Goal: Communication & Community: Answer question/provide support

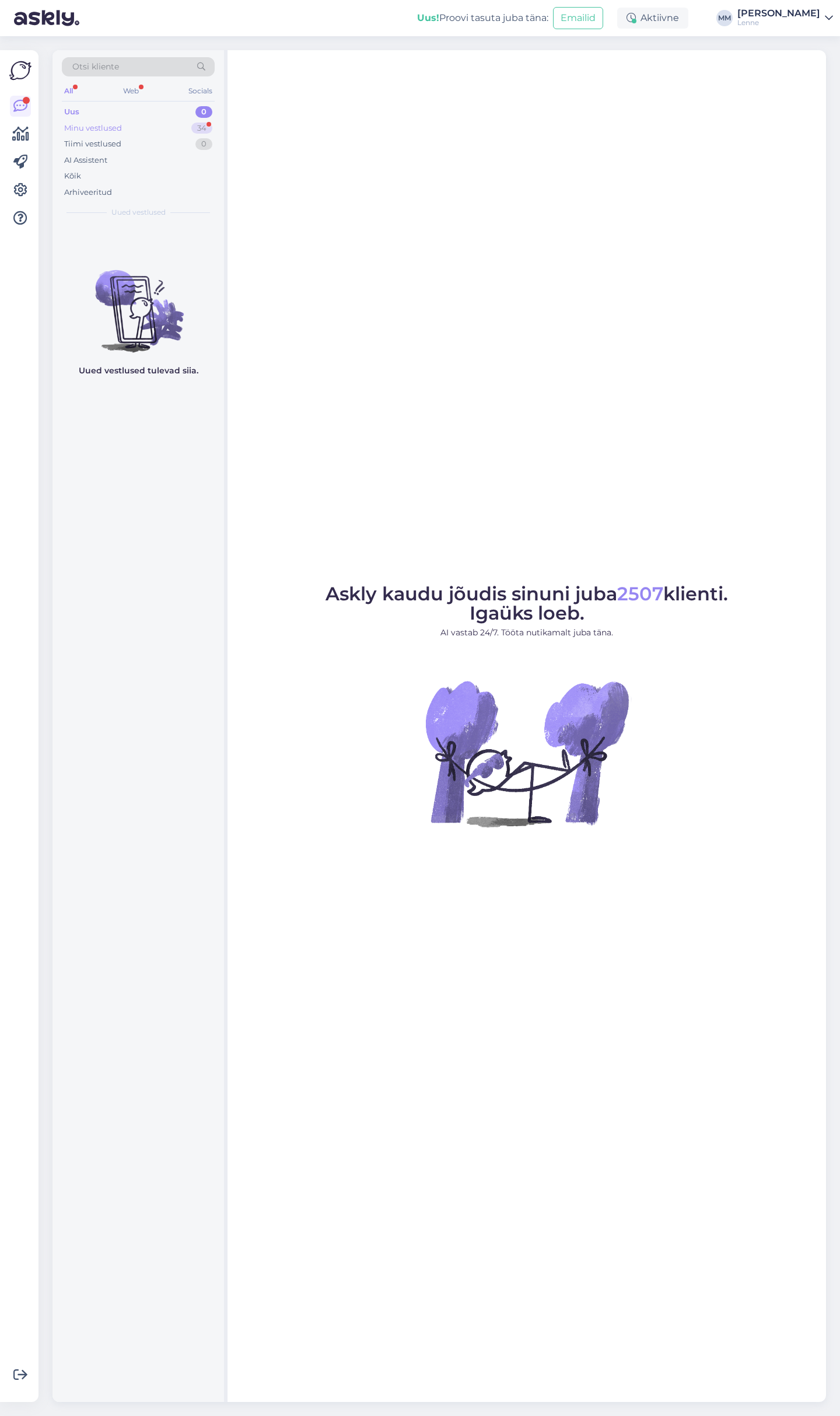
click at [176, 126] on div "Minu vestlused 34" at bounding box center [137, 129] width 153 height 16
click at [132, 130] on div "Minu vestlused 34" at bounding box center [137, 129] width 153 height 16
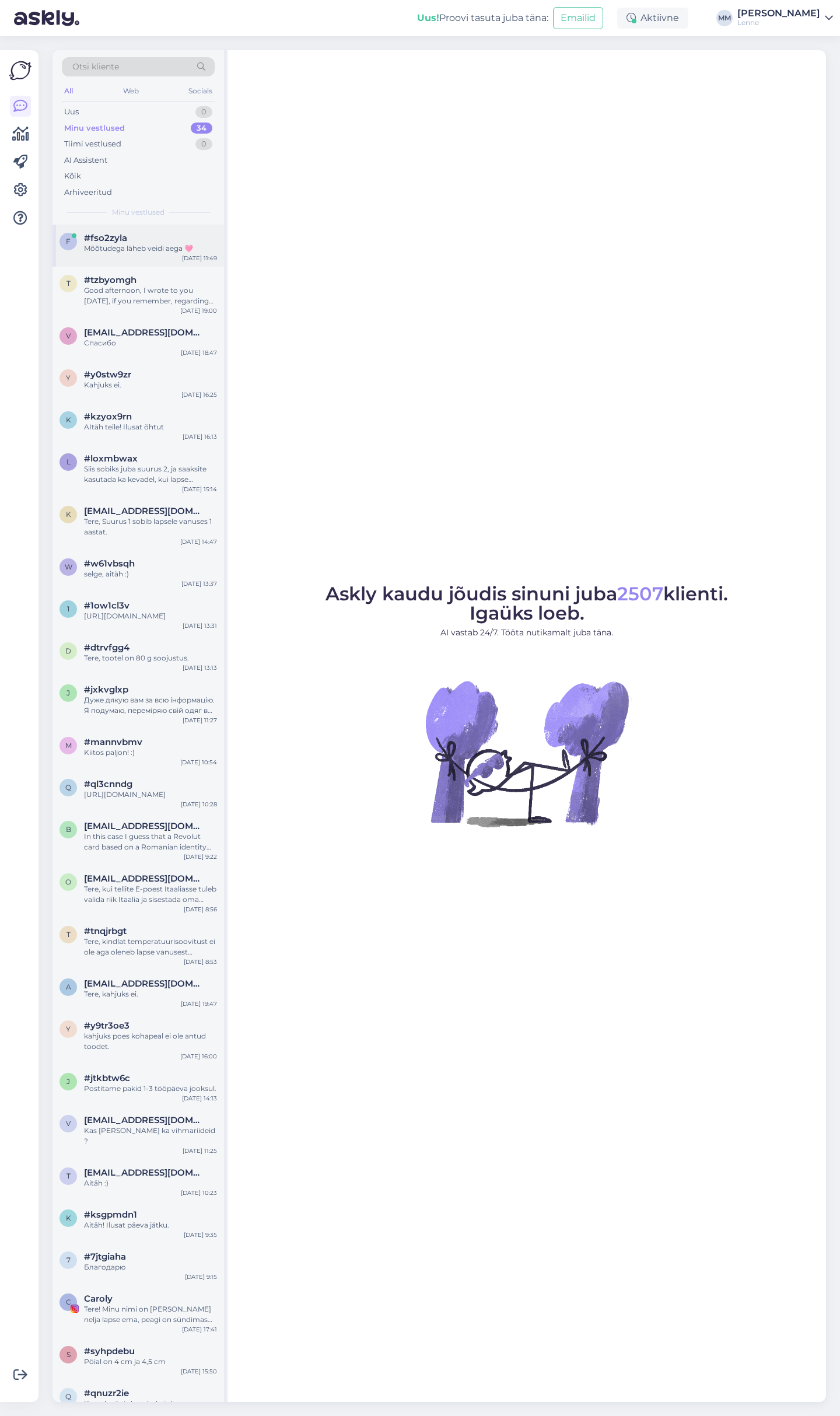
click at [140, 246] on div "Mõõtudega läheb veidi aega 🩷" at bounding box center [150, 249] width 133 height 11
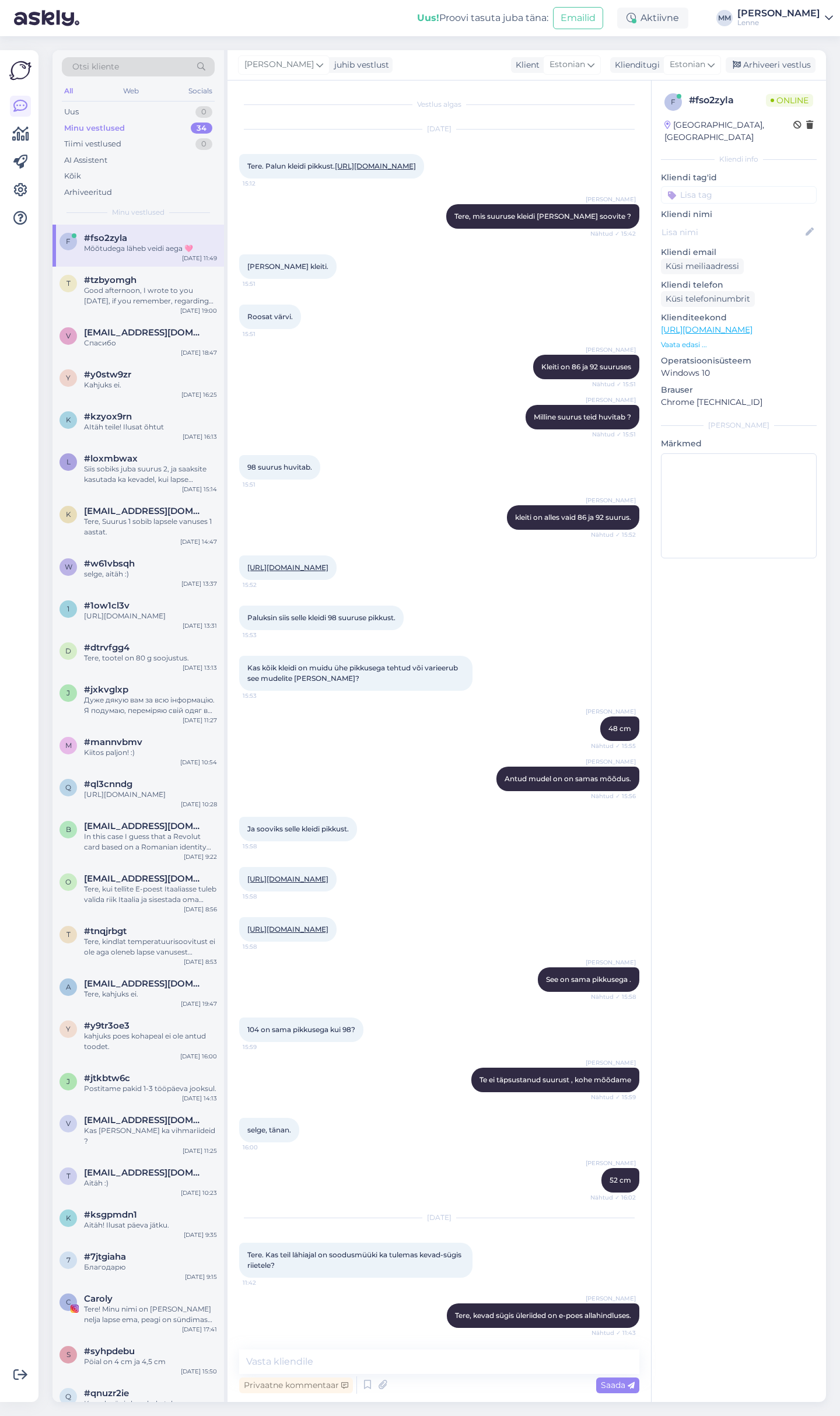
scroll to position [445, 0]
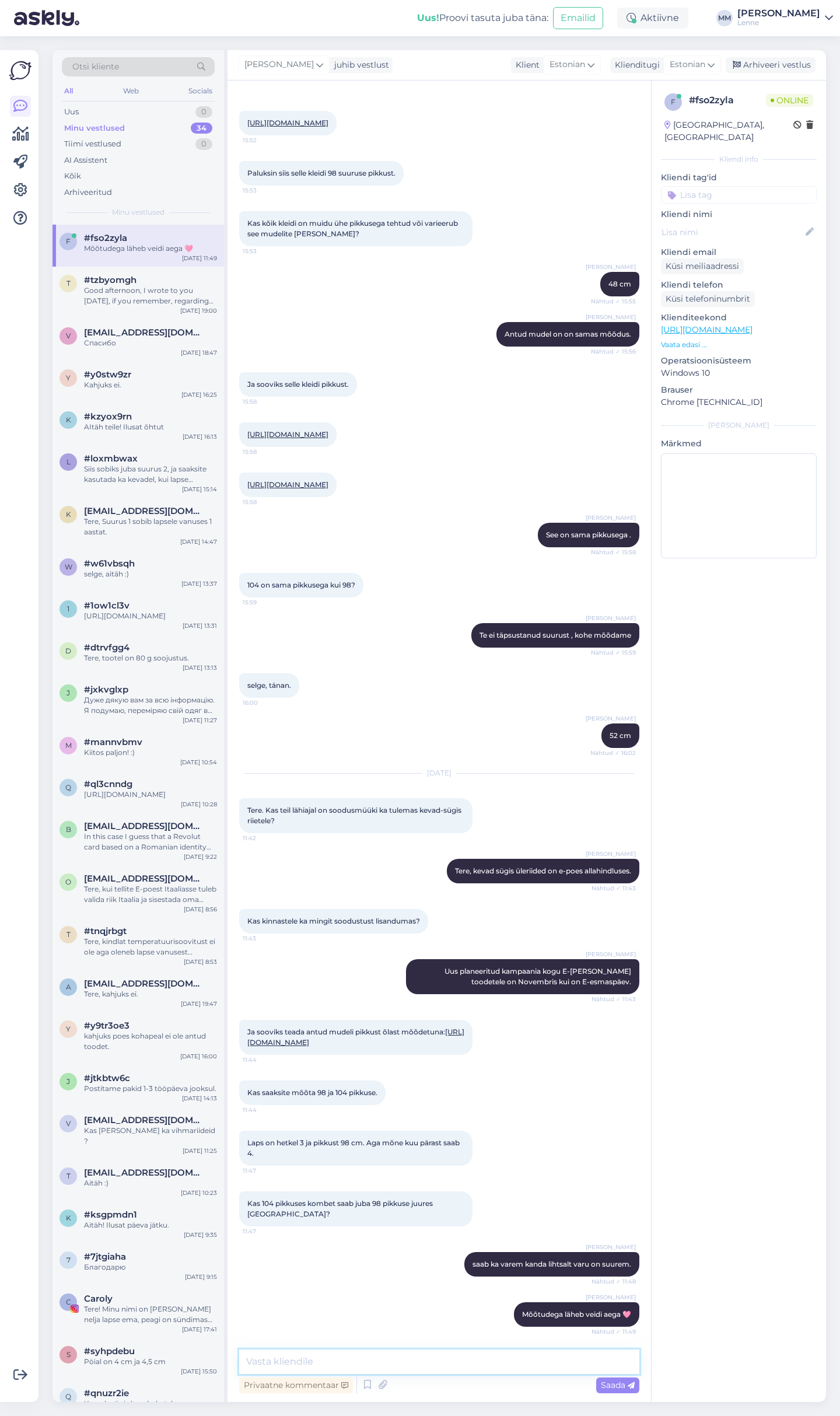
click at [305, 1363] on textarea at bounding box center [439, 1362] width 400 height 24
type textarea "üldpikkus 91,6 cm/97,2 cm"
click at [599, 1379] on div "Saada" at bounding box center [618, 1386] width 43 height 16
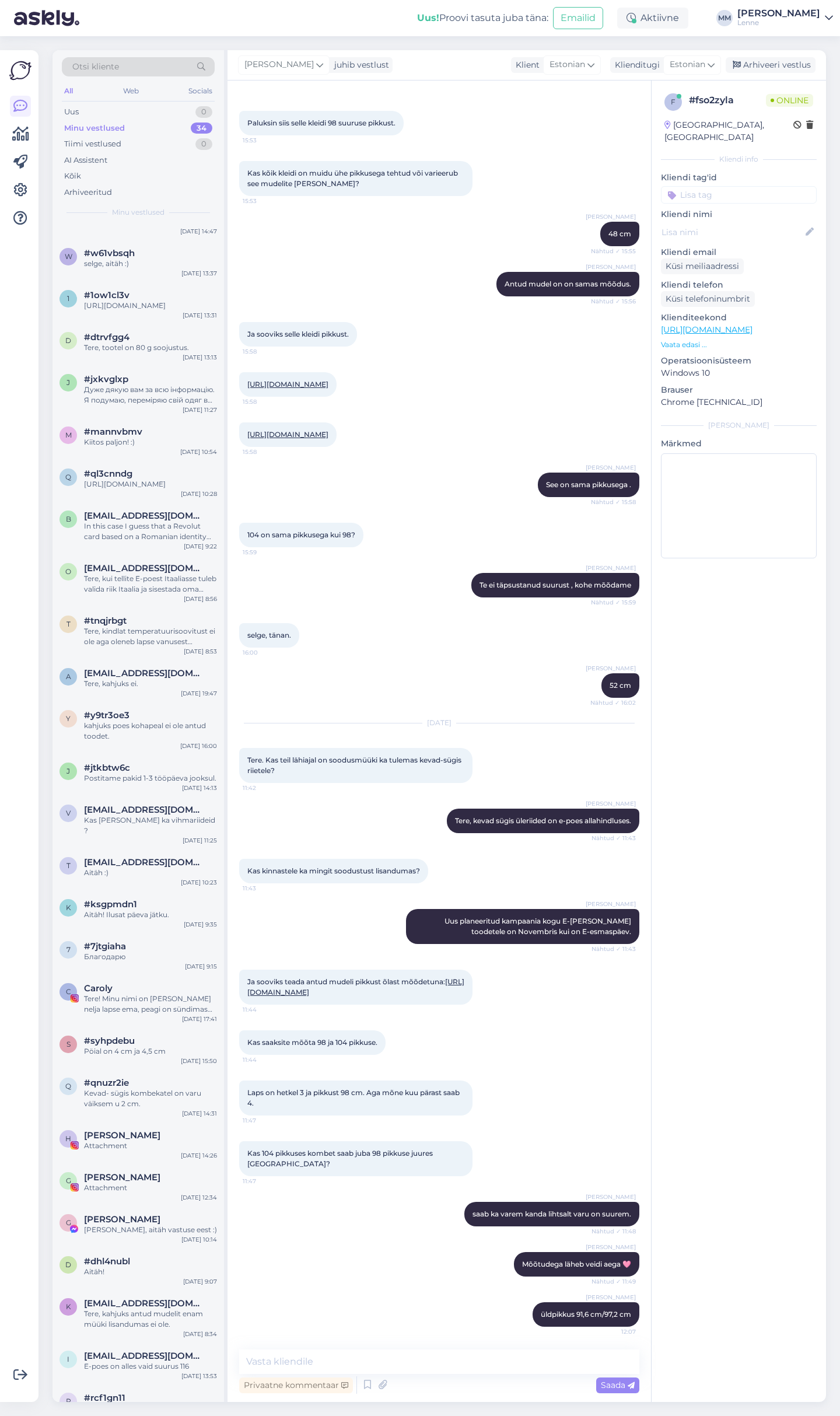
scroll to position [396, 0]
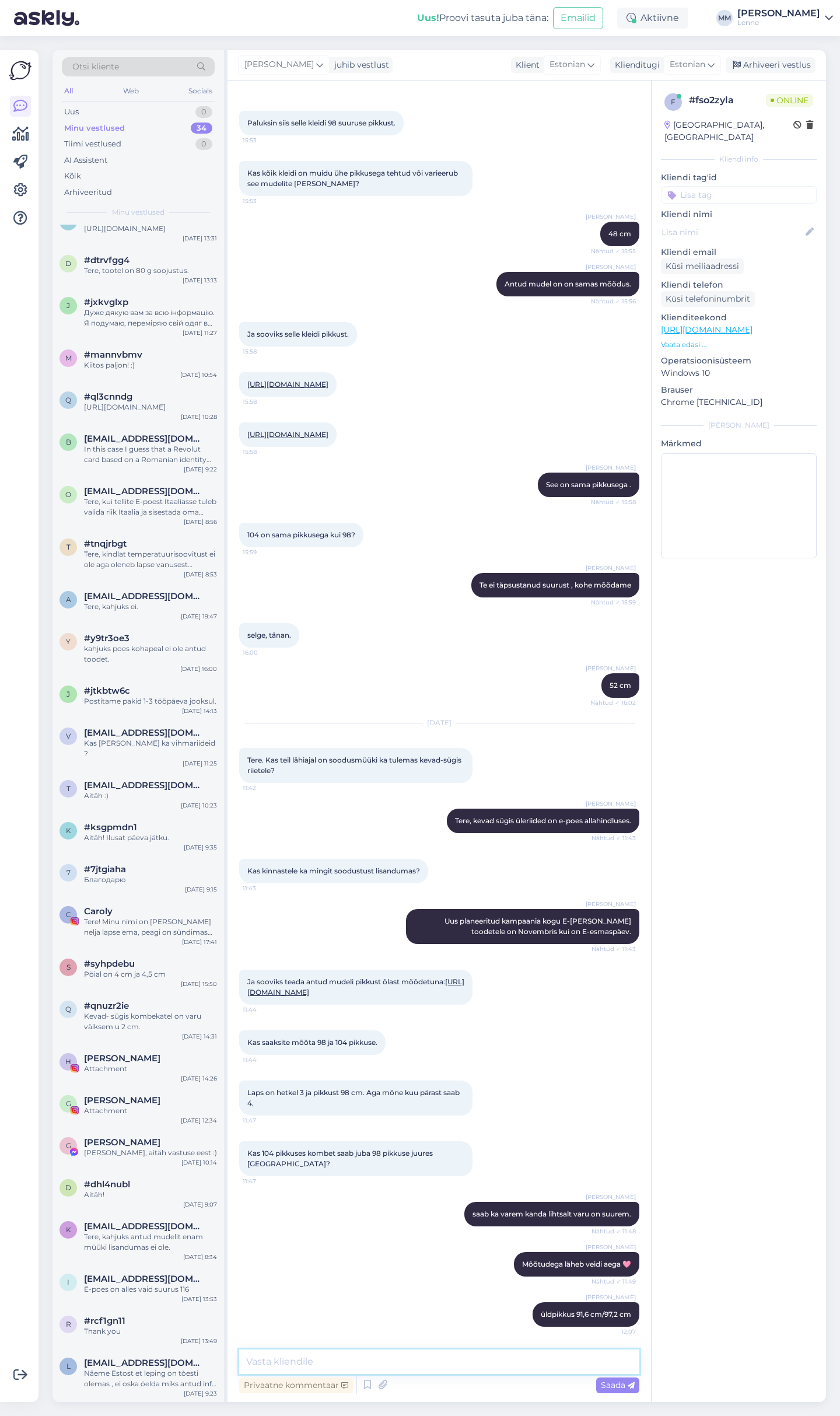
click at [461, 1360] on textarea at bounding box center [439, 1362] width 400 height 24
type textarea "varruka pikkus [PERSON_NAME] 46,9 cm/ 49,3 cm"
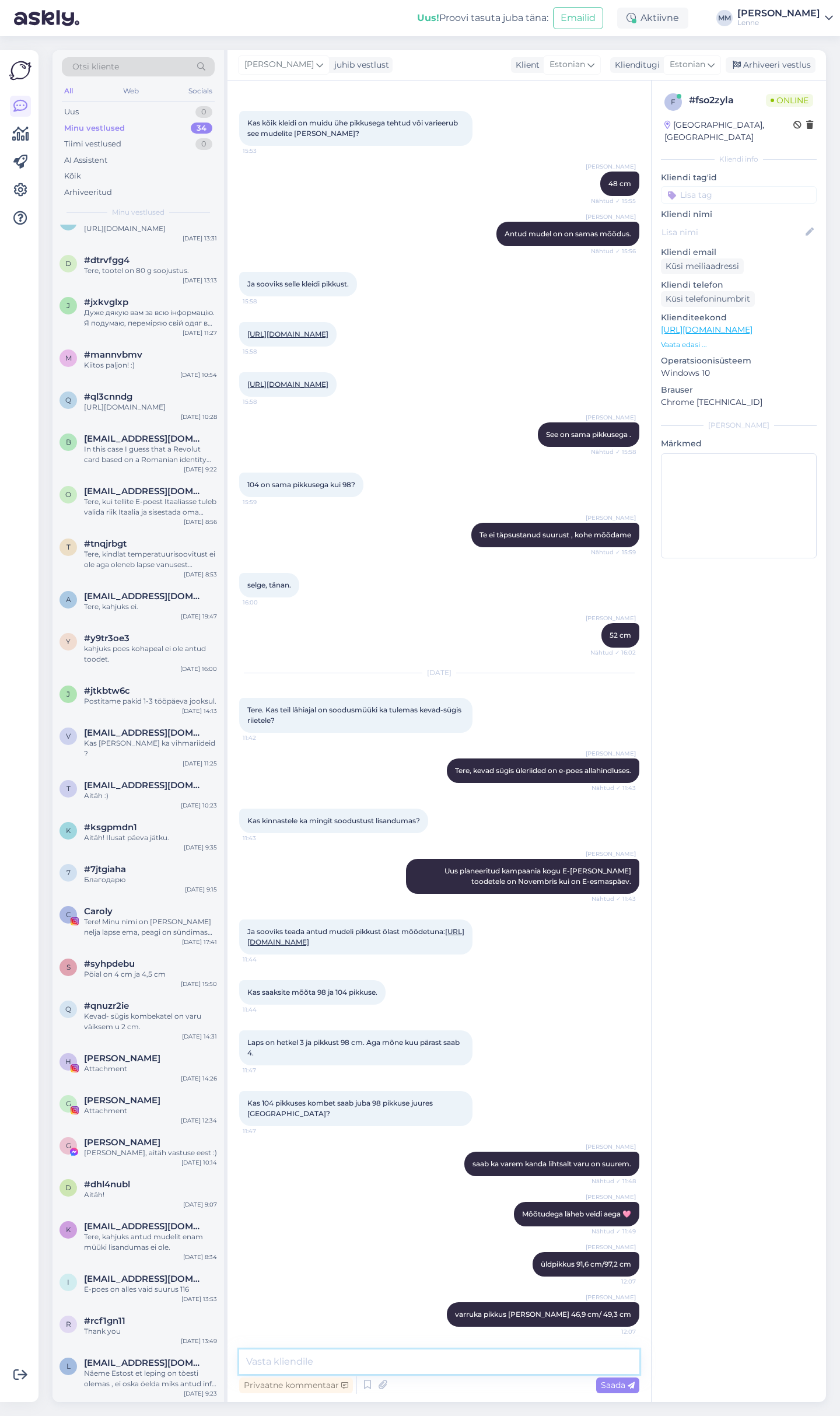
click at [345, 1366] on textarea at bounding box center [439, 1362] width 400 height 24
click at [346, 1366] on textarea at bounding box center [439, 1362] width 400 height 24
type textarea "sääre siseõmblus: 39,5 cm/43 cm"
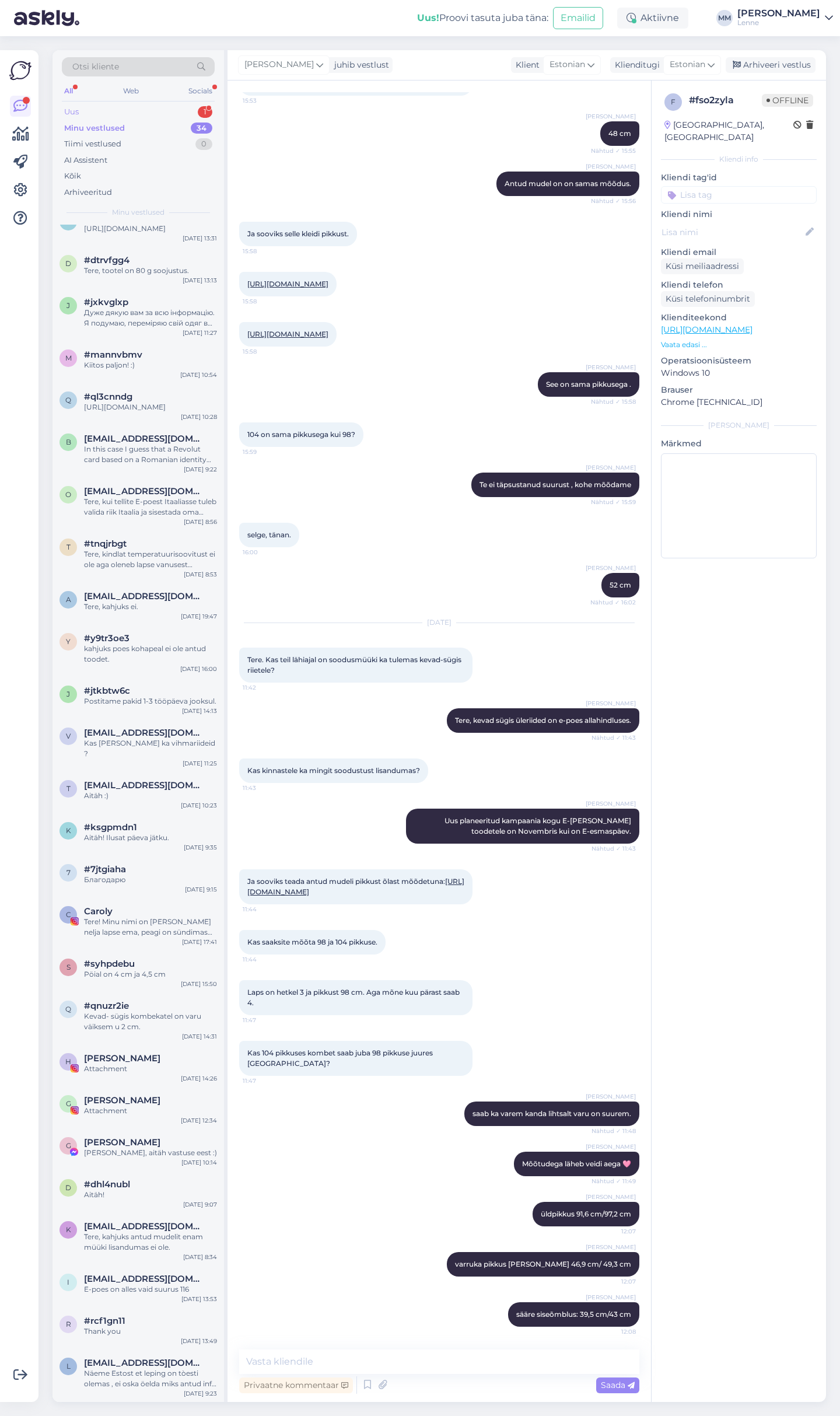
click at [151, 116] on div "Uus 1" at bounding box center [137, 112] width 153 height 16
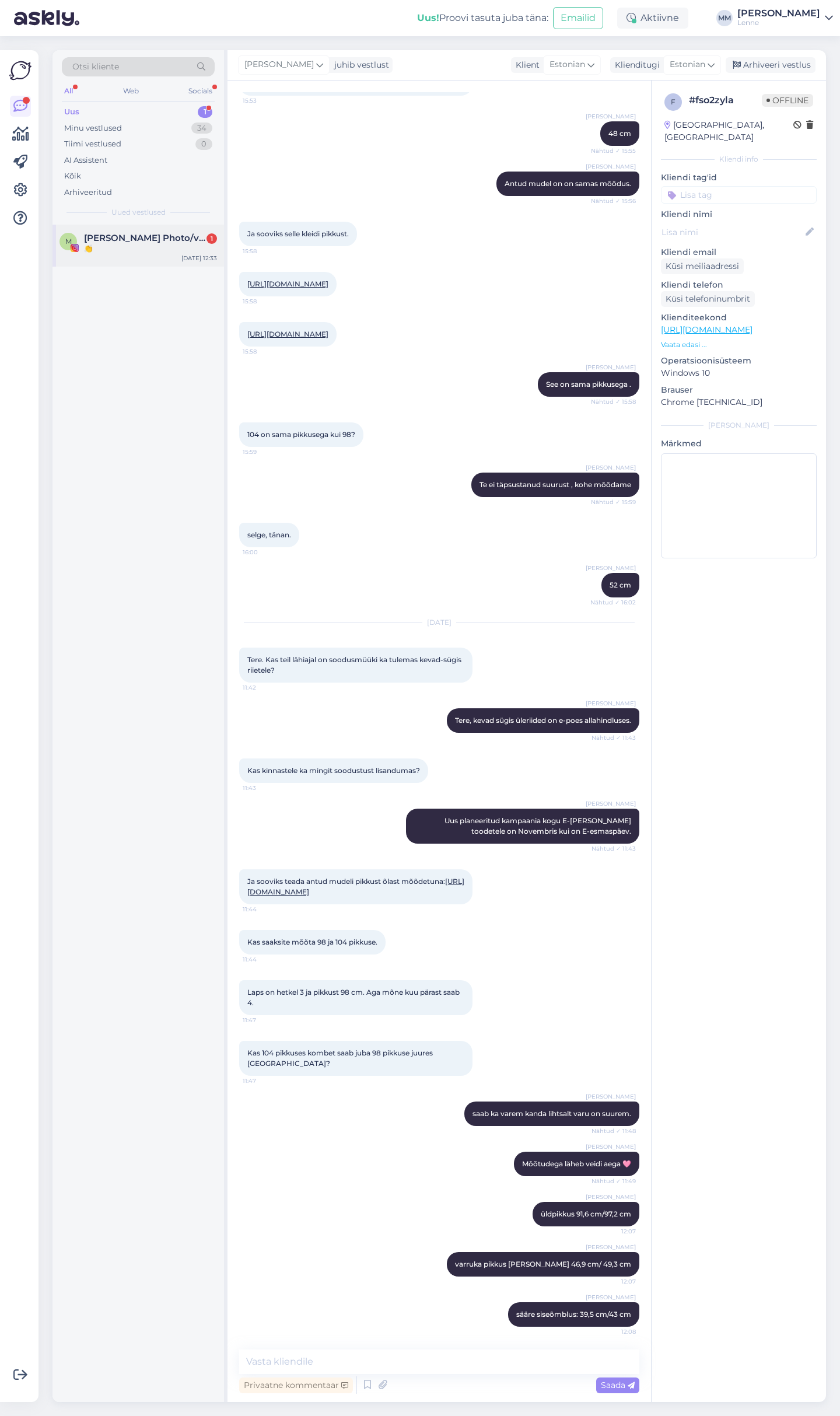
click at [157, 238] on span "[PERSON_NAME] Photo/video" at bounding box center [145, 238] width 121 height 11
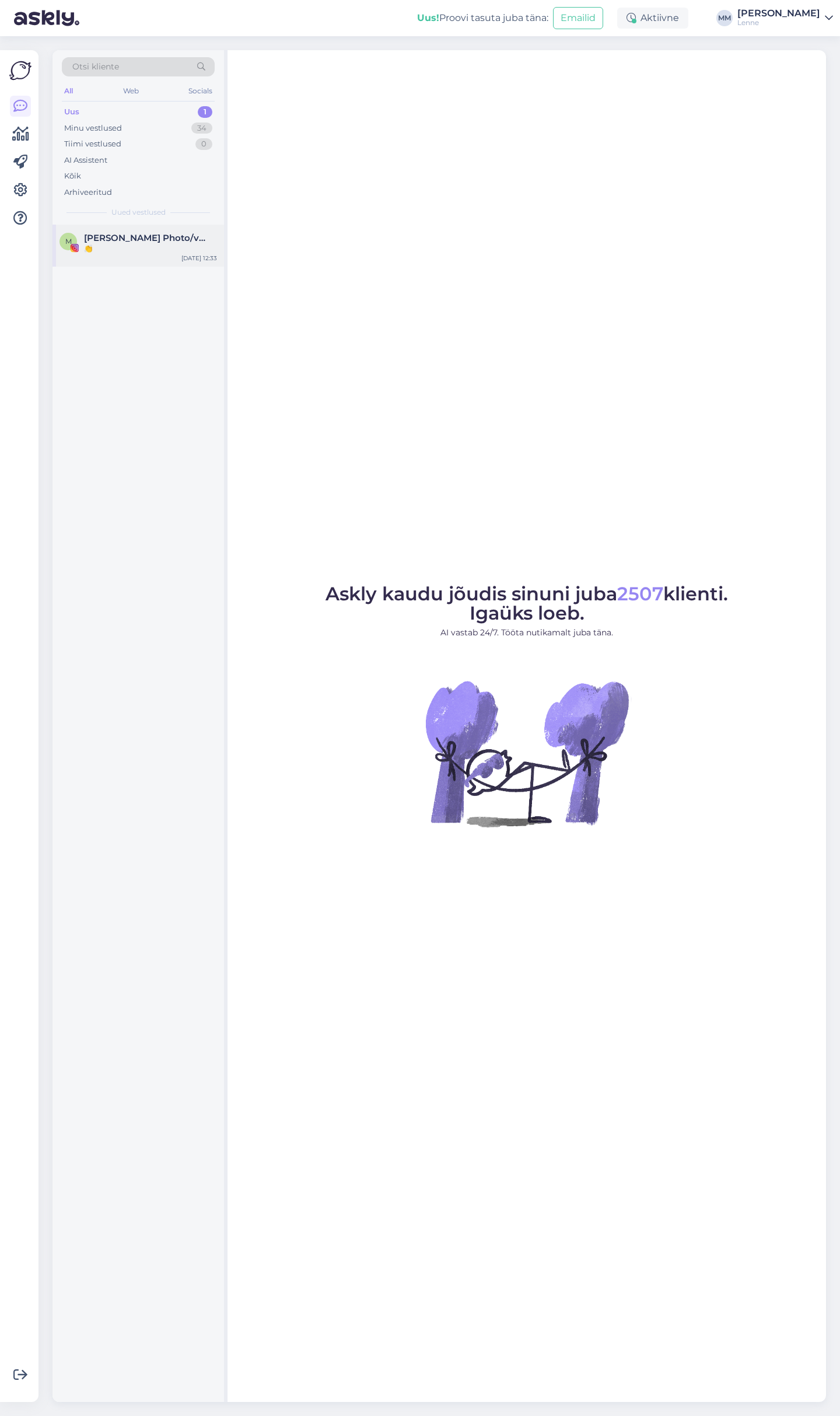
click at [120, 250] on div "👏" at bounding box center [150, 249] width 133 height 11
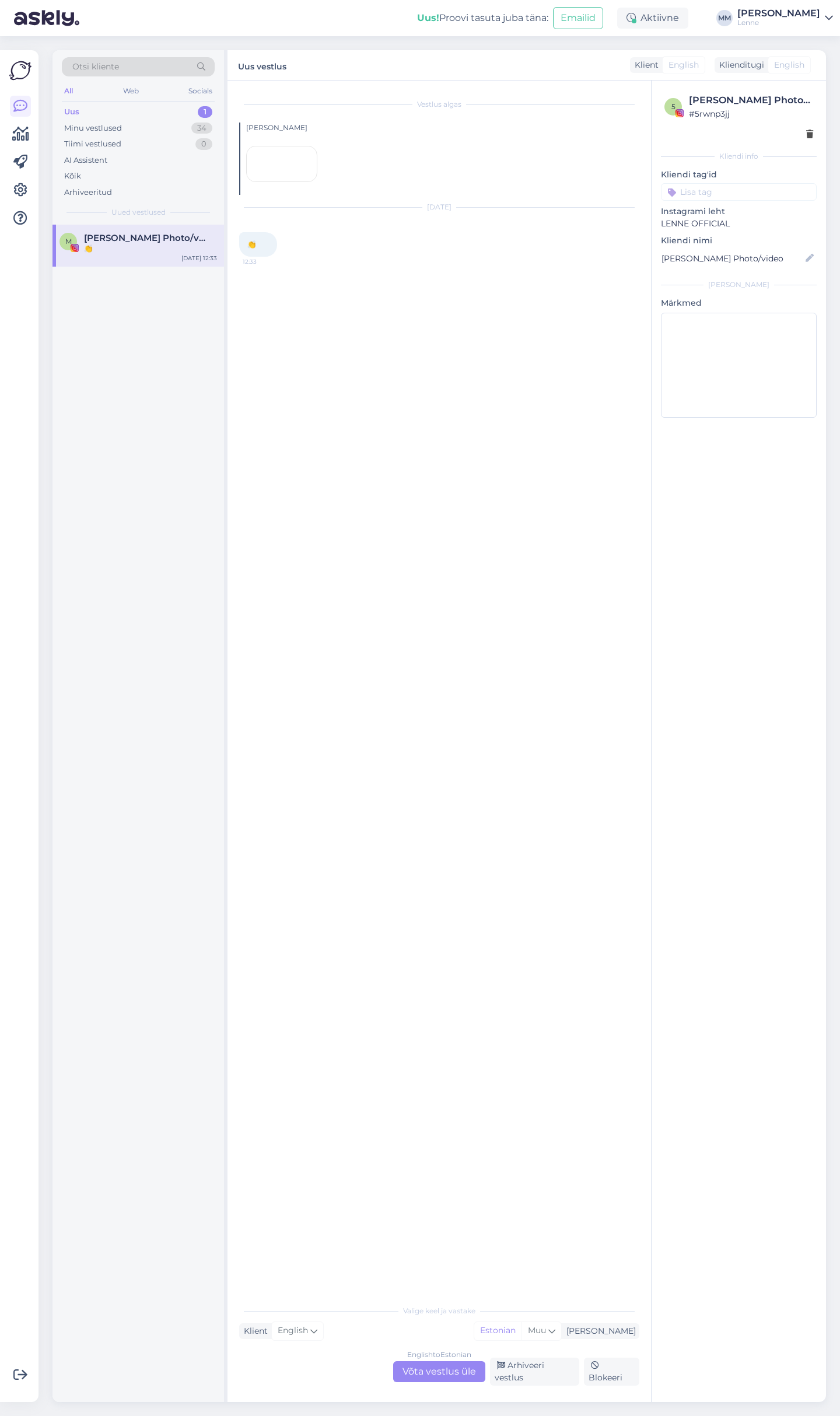
click at [458, 1377] on div "English to Estonian Võta vestlus üle" at bounding box center [438, 1372] width 92 height 21
